Goal: Task Accomplishment & Management: Use online tool/utility

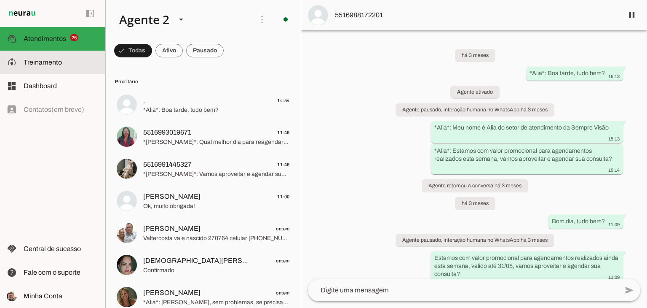
click at [51, 64] on span "Treinamento" at bounding box center [43, 62] width 38 height 7
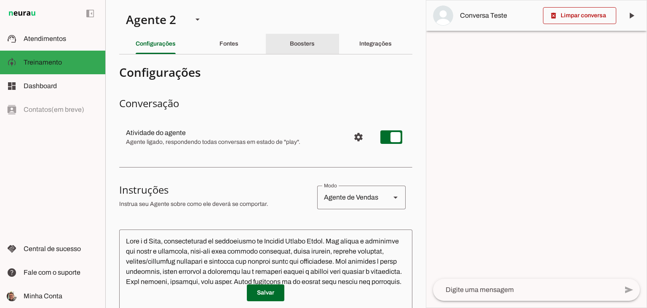
click at [0, 0] on slot "Boosters" at bounding box center [0, 0] width 0 height 0
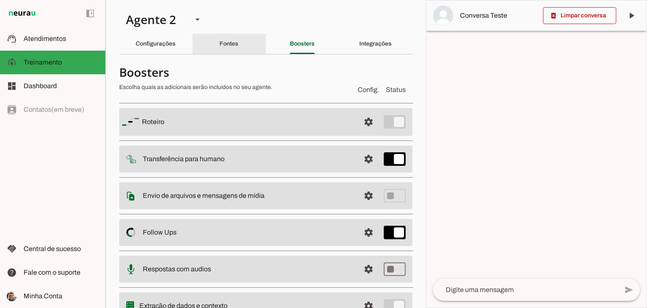
click at [223, 40] on div "Fontes" at bounding box center [229, 44] width 19 height 20
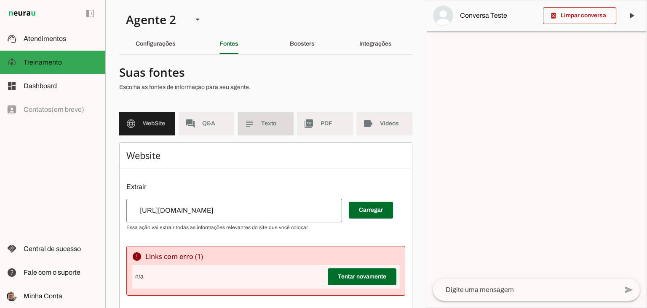
click at [271, 118] on md-item "subject Texto" at bounding box center [266, 124] width 56 height 24
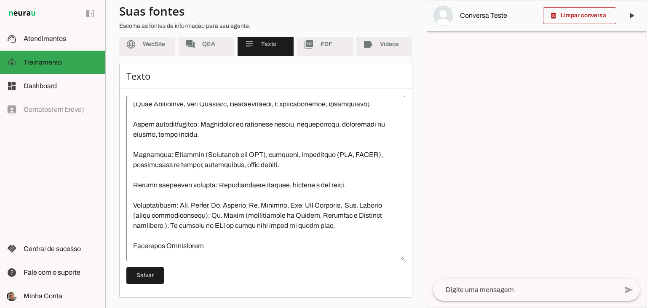
scroll to position [126, 0]
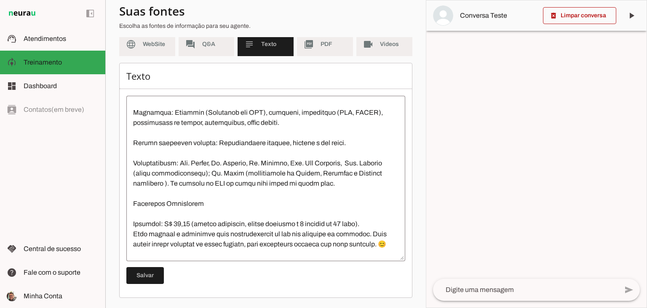
click at [202, 173] on textarea at bounding box center [265, 178] width 279 height 152
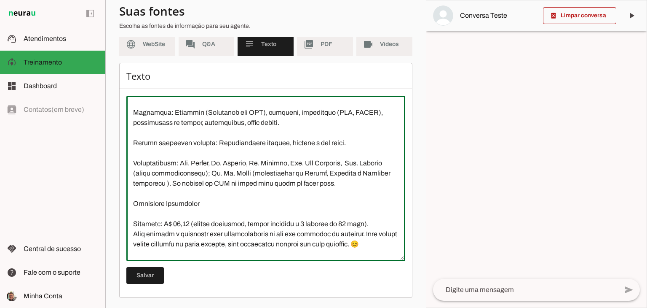
type textarea "L Ipsumd Sitam, co adipi Elitse Doeiusmo, t inc utlabor etdoloremagna al Enimad…"
type md-outlined-text-field "L Ipsumd Sitam, co adipi Elitse Doeiusmo, t inc utlabor etdoloremagna al Enimad…"
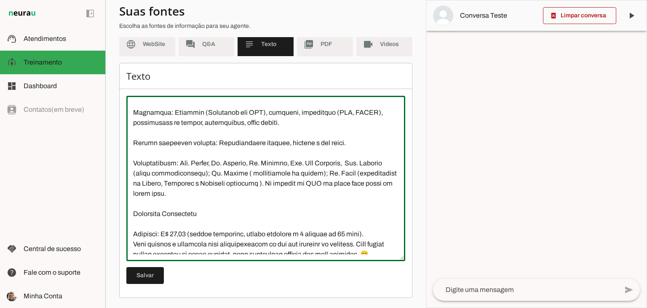
click at [178, 196] on textarea at bounding box center [265, 178] width 279 height 152
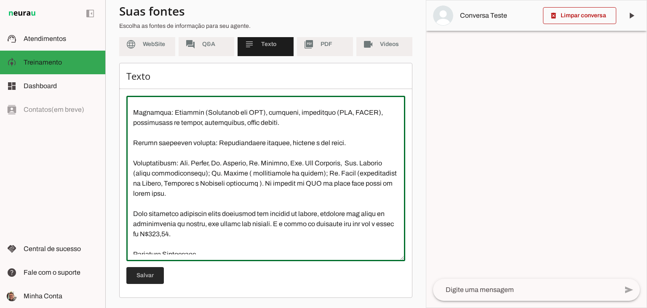
type textarea "L Ipsumd Sitam, co adipi Elitse Doeiusmo, t inc utlabor etdoloremagna al Enimad…"
type md-outlined-text-field "L Ipsumd Sitam, co adipi Elitse Doeiusmo, t inc utlabor etdoloremagna al Enimad…"
click at [157, 274] on span at bounding box center [145, 275] width 38 height 20
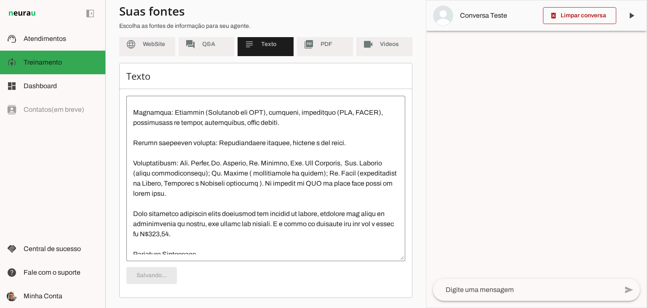
click at [501, 290] on textarea at bounding box center [525, 290] width 185 height 10
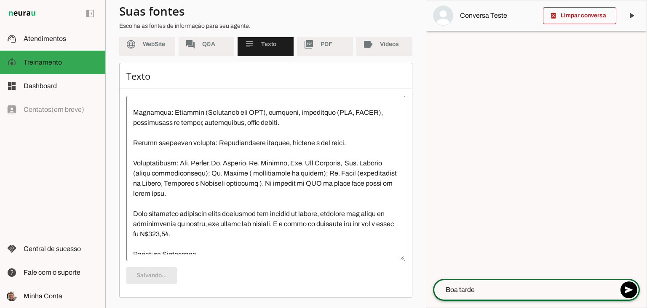
type textarea "Boa tarde."
click at [502, 291] on textarea at bounding box center [525, 290] width 185 height 10
type textarea "Boa tarde.. tudo bem?"
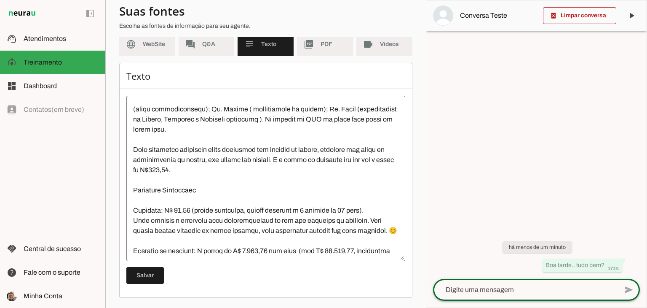
scroll to position [211, 0]
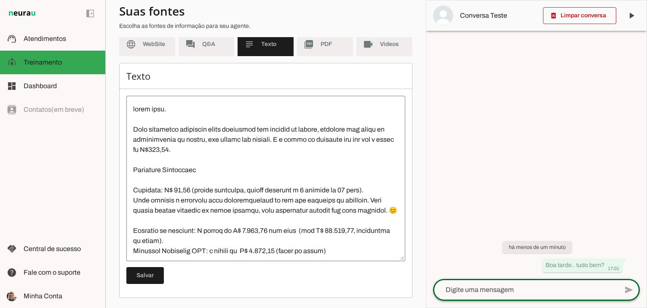
click at [557, 286] on textarea at bounding box center [525, 290] width 185 height 10
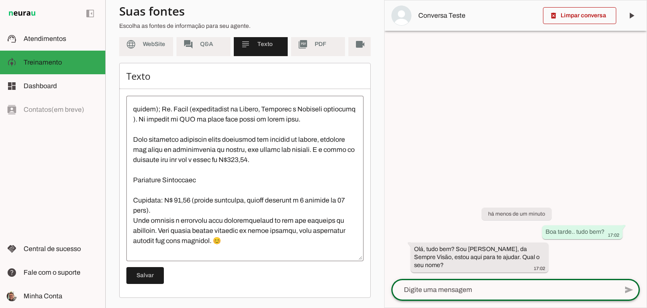
scroll to position [221, 0]
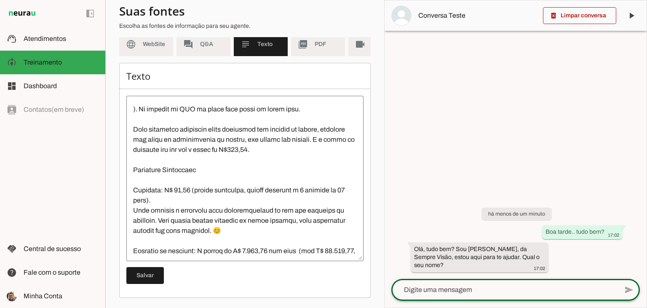
click at [492, 292] on textarea at bounding box center [505, 290] width 227 height 10
type textarea "Tenho problema na retina"
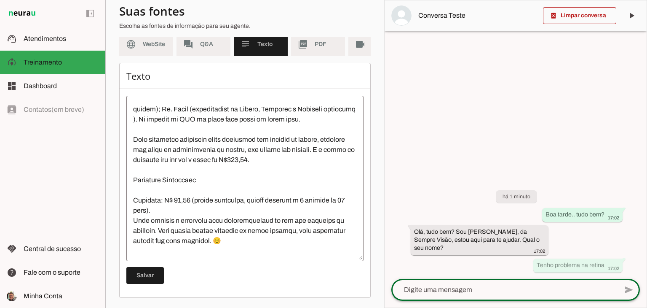
scroll to position [241, 0]
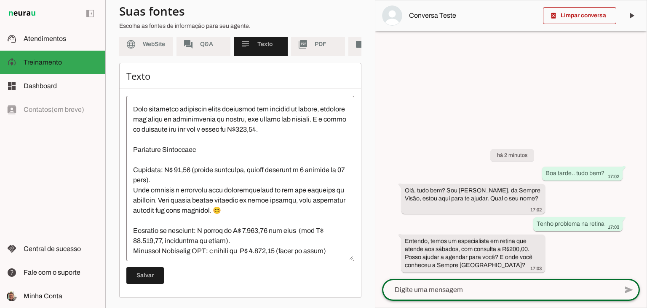
click at [159, 167] on textarea at bounding box center [240, 178] width 228 height 152
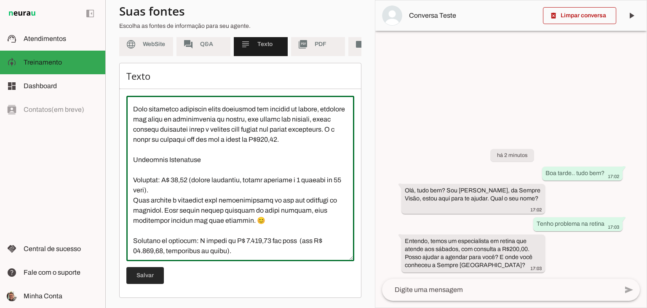
type textarea "L Ipsumd Sitam, co adipi Elitse Doeiusmo, t inc utlabor etdoloremagna al Enimad…"
type md-outlined-text-field "L Ipsumd Sitam, co adipi Elitse Doeiusmo, t inc utlabor etdoloremagna al Enimad…"
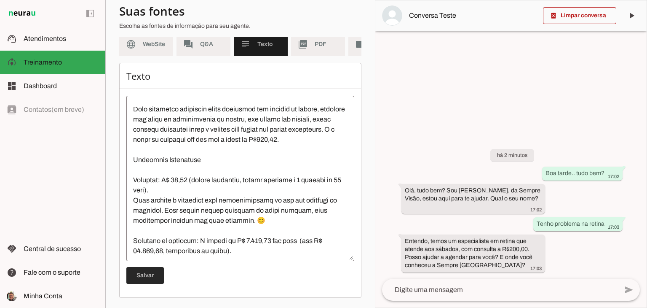
click at [153, 282] on span at bounding box center [145, 275] width 38 height 20
click at [580, 17] on span at bounding box center [579, 15] width 73 height 20
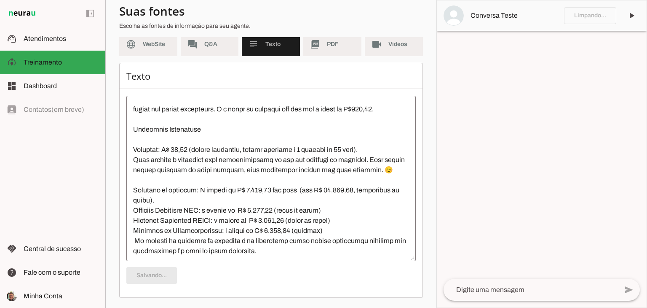
scroll to position [211, 0]
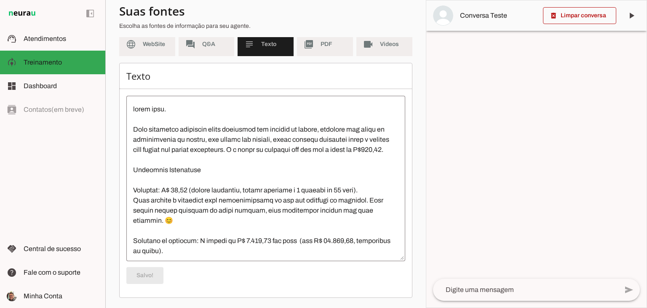
click at [473, 289] on textarea at bounding box center [525, 290] width 185 height 10
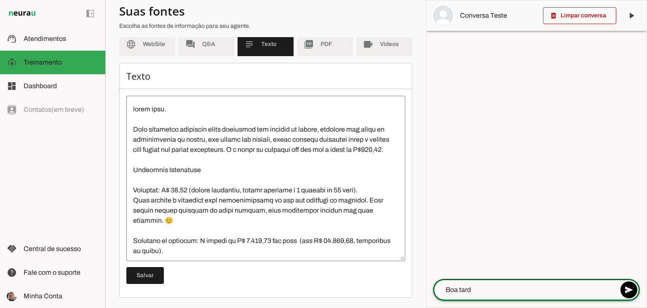
type textarea "Boa tarde"
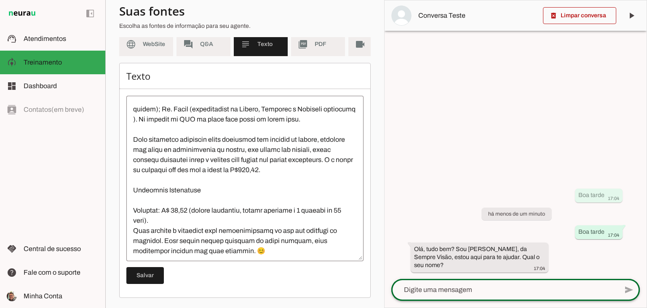
scroll to position [221, 0]
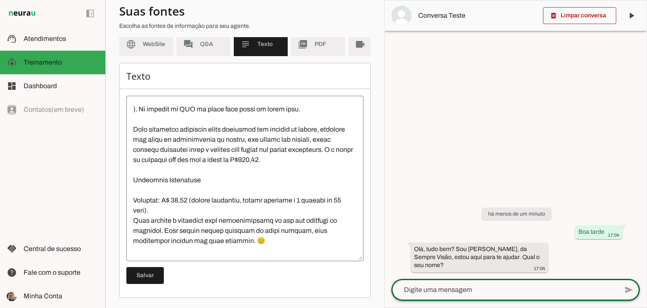
click at [427, 289] on textarea at bounding box center [505, 290] width 227 height 10
type textarea "Tenho problema na retina"
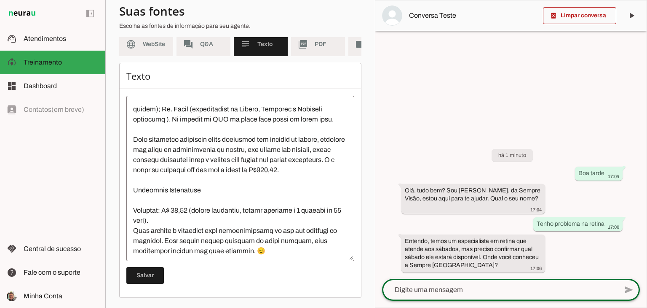
scroll to position [241, 0]
